Goal: Navigation & Orientation: Find specific page/section

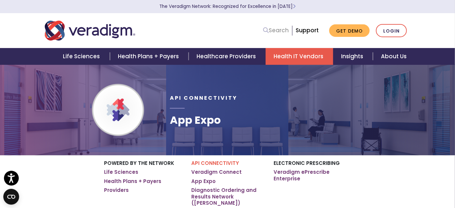
click at [280, 31] on link "Search" at bounding box center [276, 30] width 26 height 9
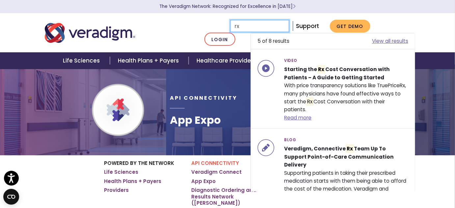
type input "r"
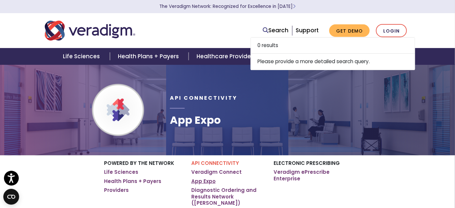
click at [206, 182] on link "App Expo" at bounding box center [203, 181] width 24 height 7
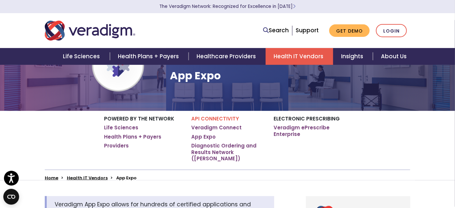
scroll to position [60, 0]
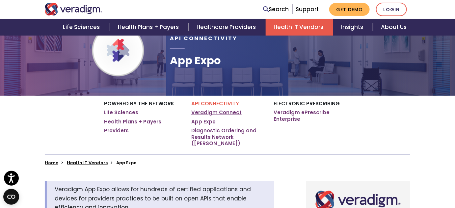
click at [218, 112] on link "Veradigm Connect" at bounding box center [216, 112] width 50 height 7
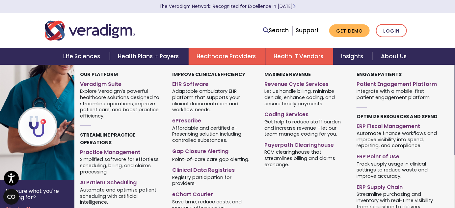
click at [193, 53] on link "Healthcare Providers" at bounding box center [227, 56] width 77 height 17
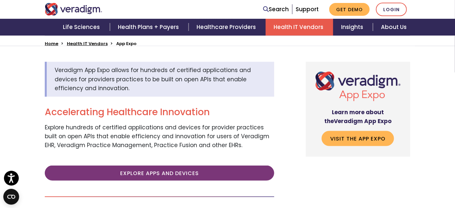
scroll to position [179, 0]
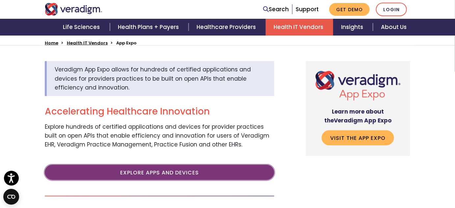
click at [166, 167] on link "Explore Apps and Devices" at bounding box center [160, 172] width 230 height 15
